Goal: Task Accomplishment & Management: Manage account settings

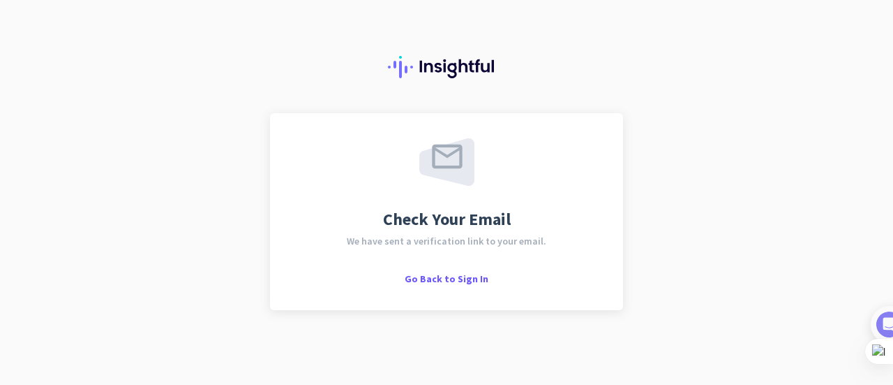
click at [131, 230] on div "Check Your Email We have sent a verification link to your email. Go Back to Sig…" at bounding box center [446, 192] width 893 height 385
click at [445, 277] on span "Go Back to Sign In" at bounding box center [447, 278] width 84 height 13
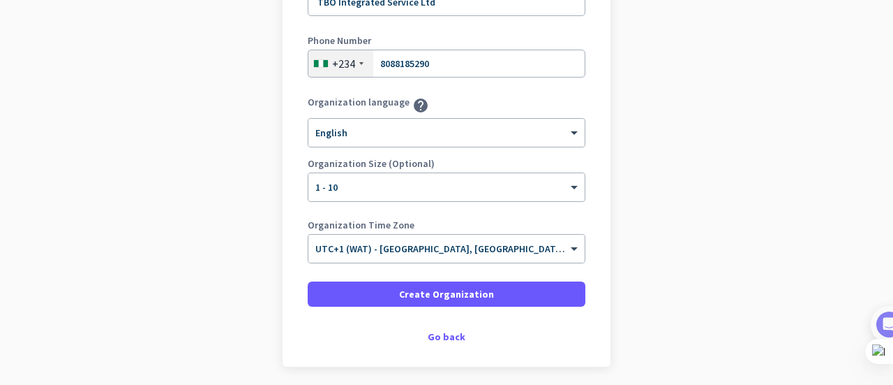
scroll to position [272, 0]
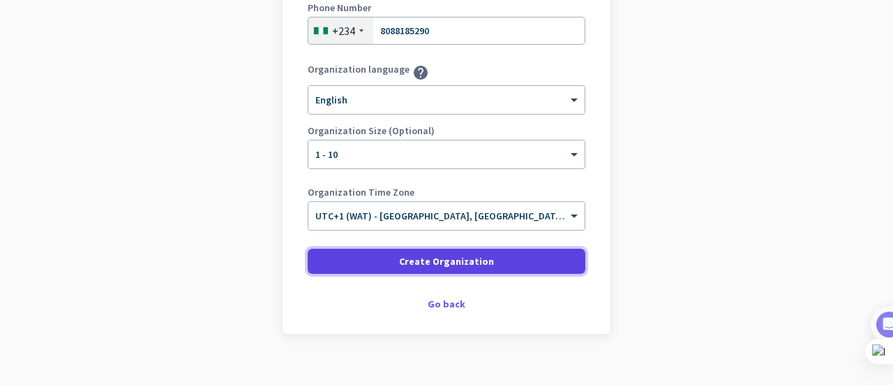
click at [423, 262] on span "Create Organization" at bounding box center [446, 261] width 95 height 14
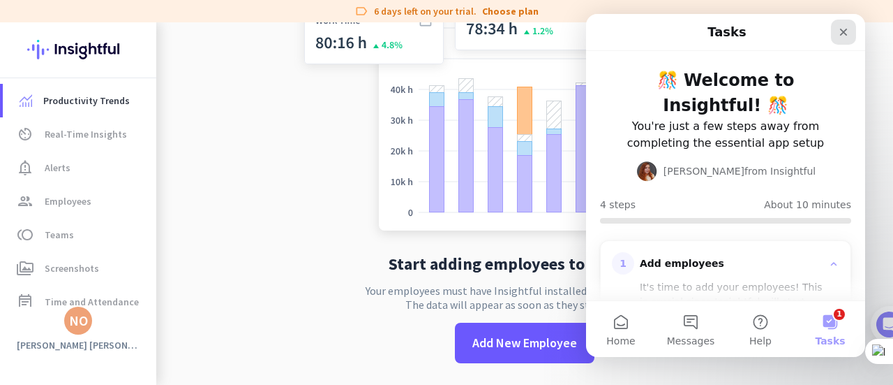
click at [842, 31] on icon "Close" at bounding box center [844, 33] width 8 height 8
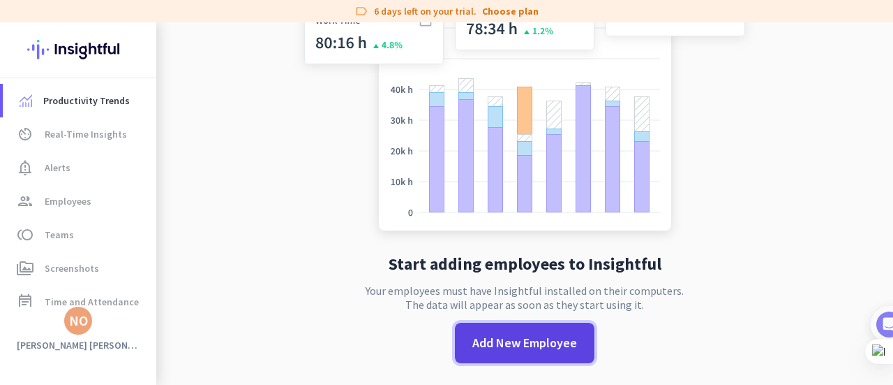
click at [487, 347] on span "Add New Employee" at bounding box center [524, 343] width 105 height 18
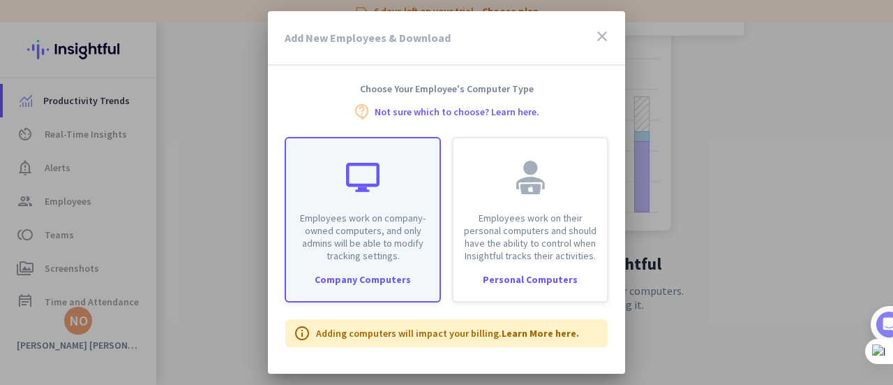
click at [318, 246] on p "Employees work on company-owned computers, and only admins will be able to modi…" at bounding box center [363, 236] width 137 height 50
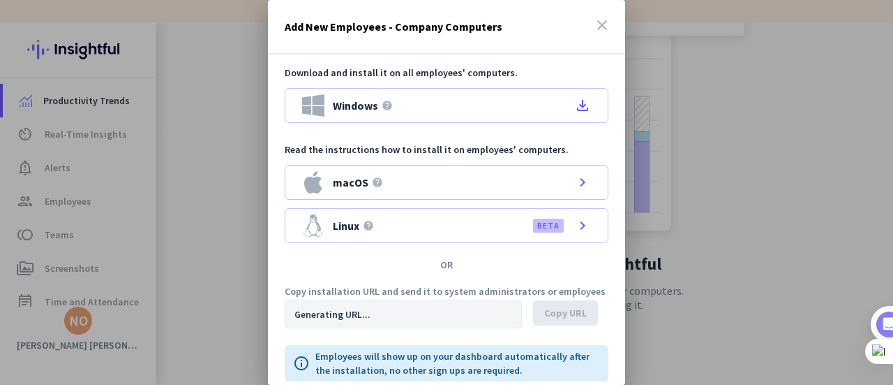
type input "https://app.insightful.io/#/installation/company?token=eyJhbGciOiJIUzI1NiIsInR5…"
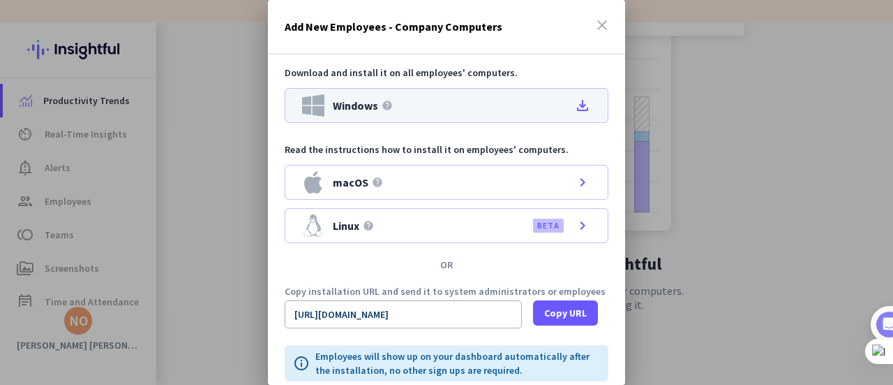
click at [576, 110] on icon "file_download" at bounding box center [582, 105] width 17 height 17
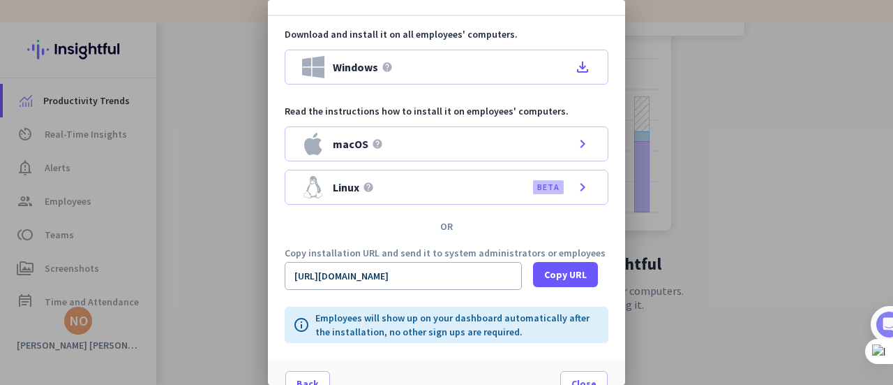
scroll to position [59, 0]
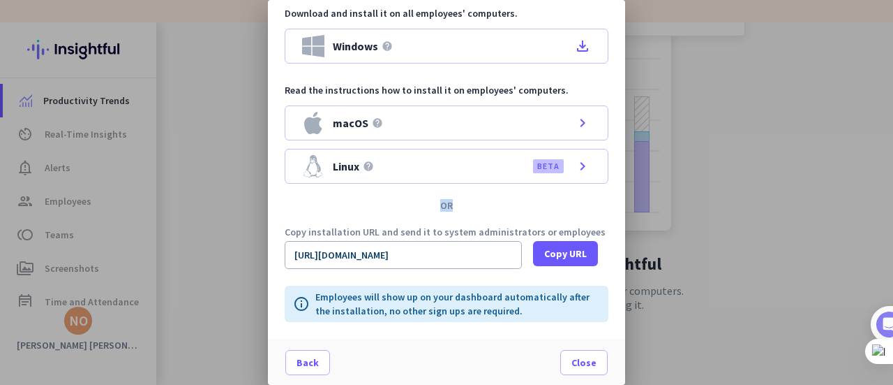
drag, startPoint x: 454, startPoint y: 205, endPoint x: 431, endPoint y: 200, distance: 23.5
click at [431, 200] on div "OR" at bounding box center [446, 205] width 357 height 10
click at [434, 200] on div "OR" at bounding box center [446, 205] width 357 height 10
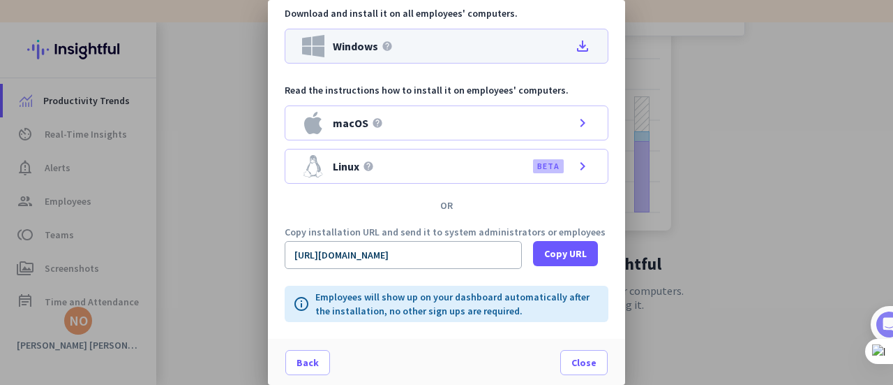
click at [579, 51] on icon "file_download" at bounding box center [582, 46] width 17 height 17
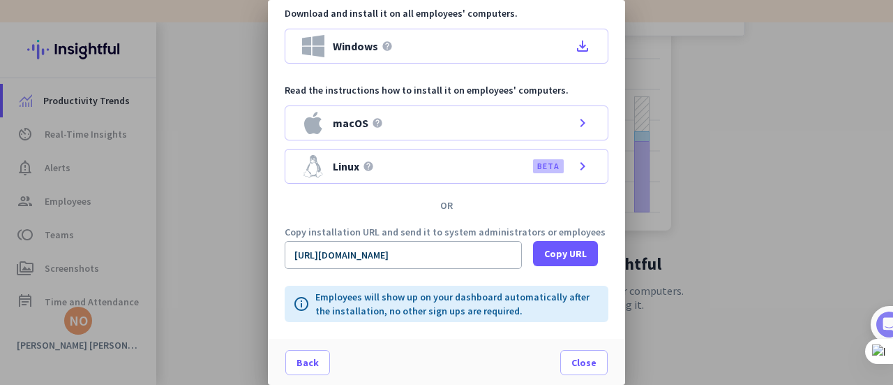
click at [847, 83] on div at bounding box center [446, 192] width 893 height 385
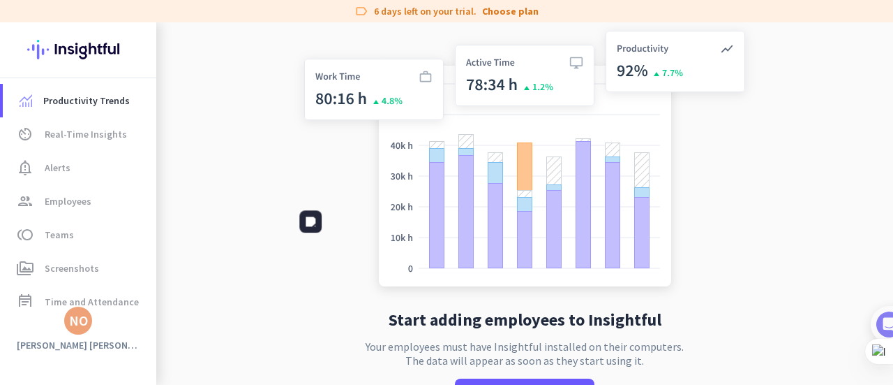
scroll to position [56, 0]
